Goal: Book appointment/travel/reservation

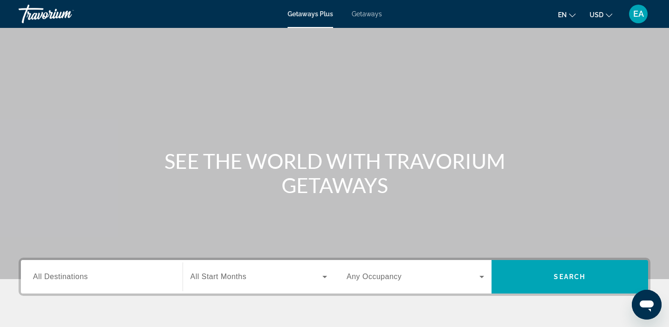
click at [365, 18] on div "Getaways Plus Getaways en English Español Français Italiano Português русский U…" at bounding box center [334, 14] width 669 height 24
click at [366, 12] on span "Getaways" at bounding box center [367, 13] width 30 height 7
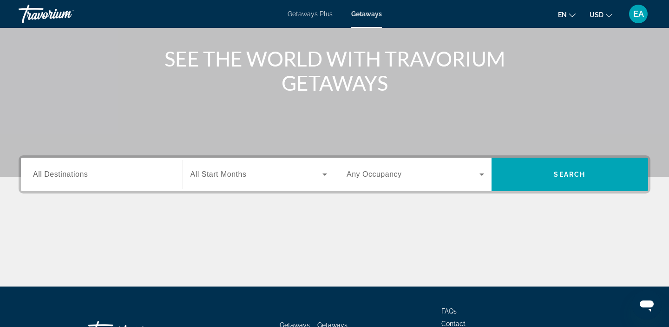
click at [77, 175] on span "All Destinations" at bounding box center [60, 174] width 55 height 8
click at [77, 175] on input "Destination All Destinations" at bounding box center [101, 174] width 137 height 11
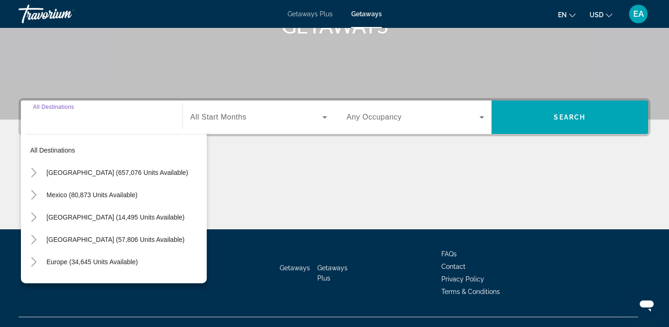
scroll to position [176, 0]
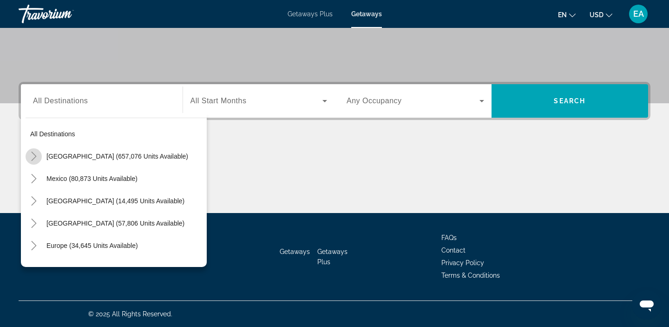
click at [36, 157] on icon "Toggle United States (657,076 units available)" at bounding box center [33, 155] width 9 height 9
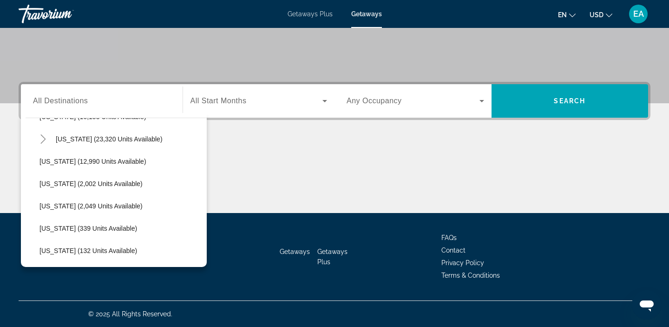
scroll to position [226, 0]
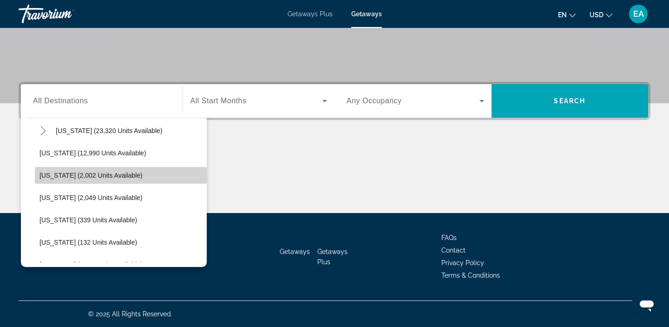
click at [46, 174] on span "[US_STATE] (2,002 units available)" at bounding box center [90, 174] width 103 height 7
type input "**********"
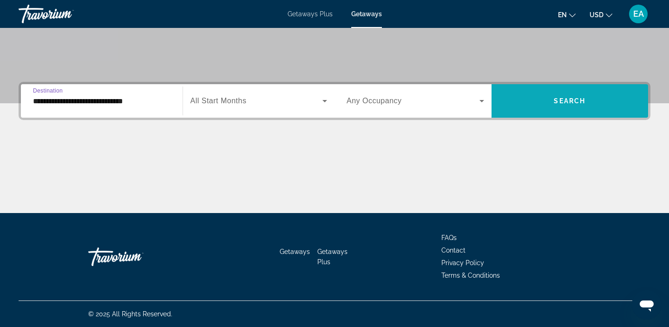
click at [547, 106] on span "Search widget" at bounding box center [569, 101] width 157 height 22
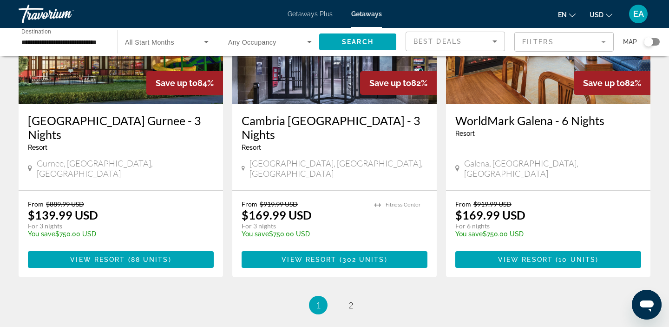
scroll to position [1123, 0]
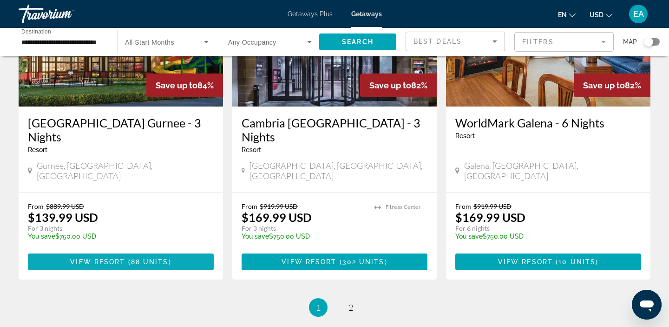
click at [170, 258] on span "( 88 units )" at bounding box center [148, 261] width 46 height 7
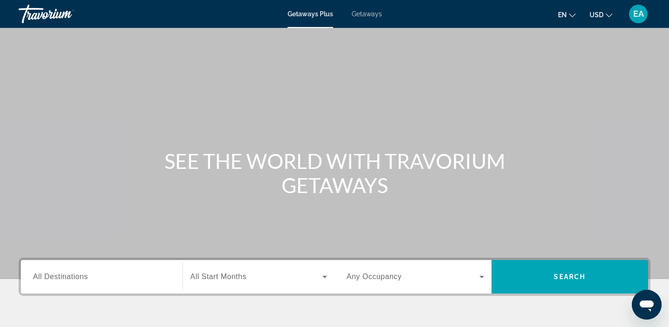
click at [366, 17] on span "Getaways" at bounding box center [367, 13] width 30 height 7
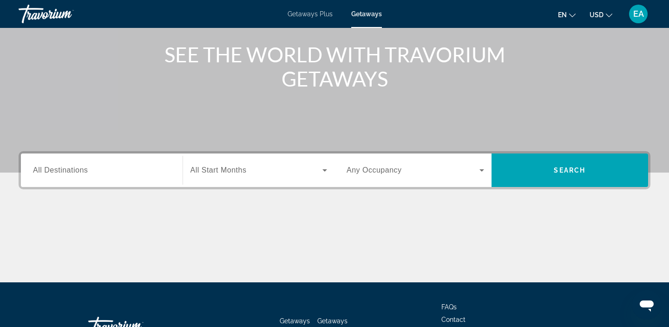
click at [46, 174] on input "Destination All Destinations" at bounding box center [101, 170] width 137 height 11
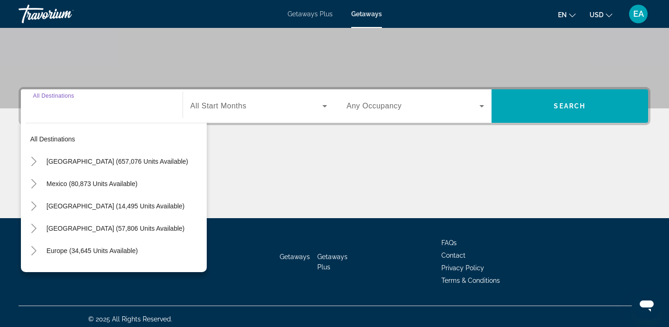
scroll to position [176, 0]
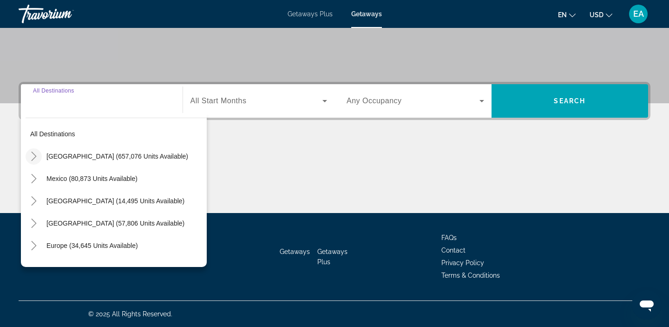
click at [36, 157] on icon "Toggle United States (657,076 units available)" at bounding box center [33, 155] width 9 height 9
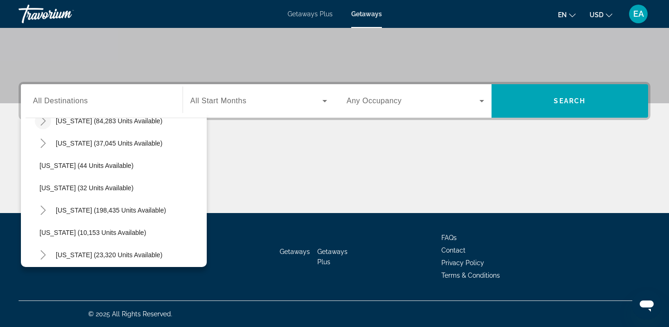
scroll to position [95, 0]
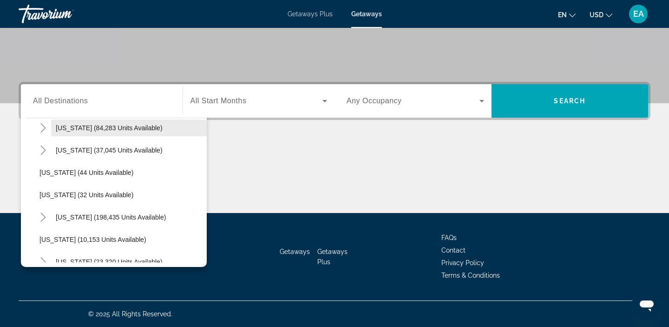
click at [57, 130] on span "[US_STATE] (84,283 units available)" at bounding box center [109, 127] width 107 height 7
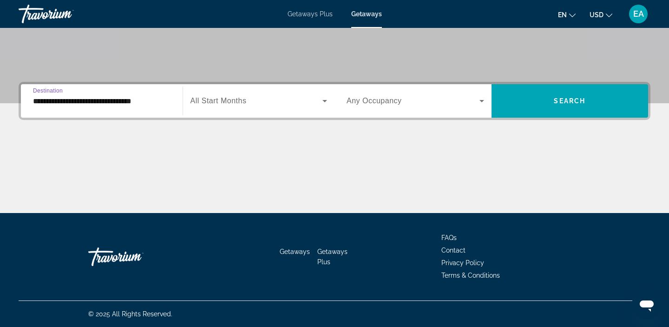
click at [58, 105] on input "**********" at bounding box center [101, 101] width 137 height 11
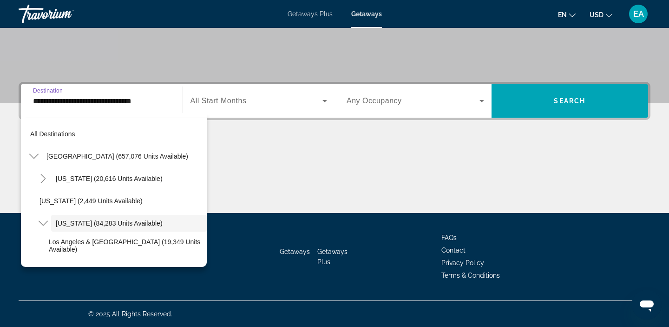
scroll to position [33, 0]
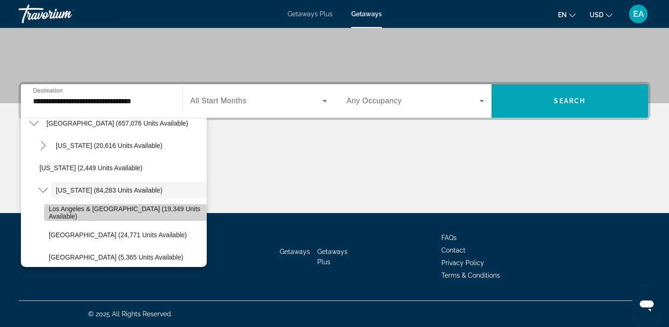
click at [53, 214] on span "Los Angeles & [GEOGRAPHIC_DATA] (19,349 units available)" at bounding box center [125, 212] width 153 height 15
type input "**********"
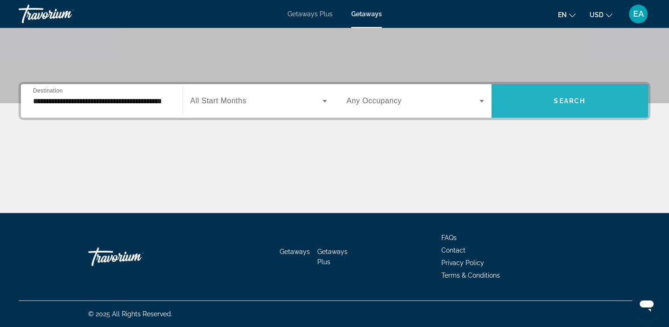
click at [534, 109] on span "Search widget" at bounding box center [569, 101] width 157 height 22
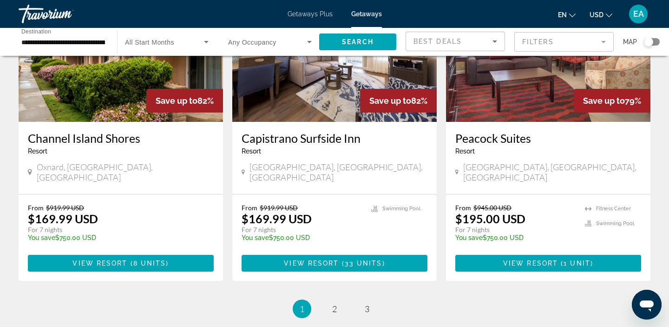
scroll to position [1152, 0]
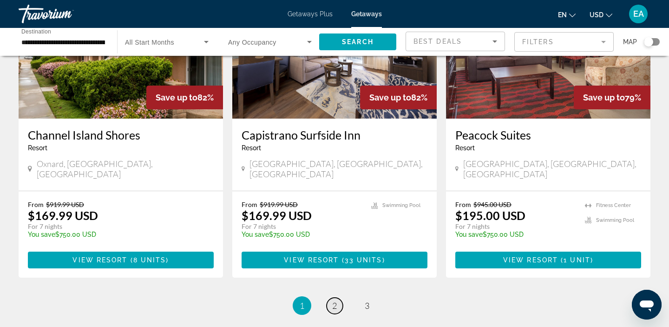
click at [330, 297] on link "page 2" at bounding box center [335, 305] width 16 height 16
